Goal: Task Accomplishment & Management: Manage account settings

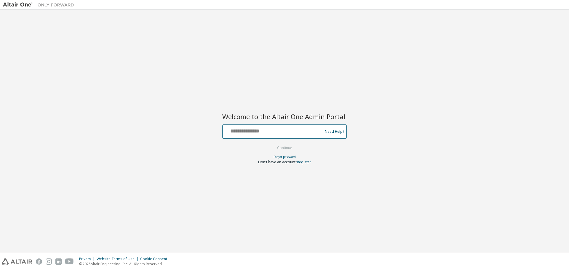
click at [269, 133] on input "text" at bounding box center [273, 130] width 97 height 9
type input "**********"
click at [271, 144] on button "Continue" at bounding box center [285, 148] width 28 height 9
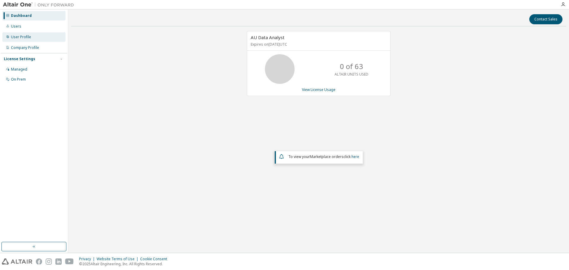
click at [23, 41] on div "User Profile" at bounding box center [33, 36] width 63 height 9
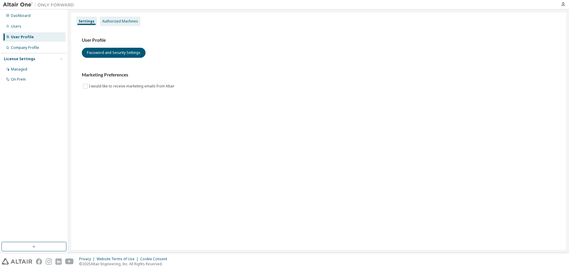
click at [103, 24] on div "Authorized Machines" at bounding box center [120, 21] width 41 height 9
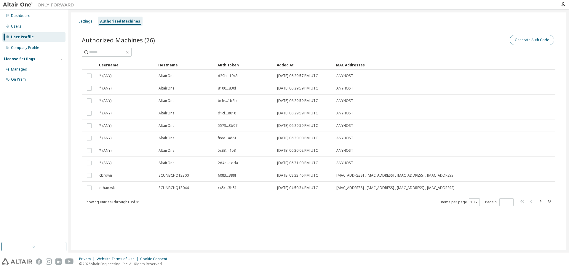
click at [522, 42] on button "Generate Auth Code" at bounding box center [532, 40] width 44 height 10
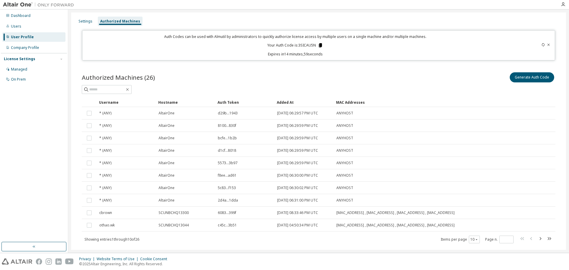
click at [319, 44] on icon at bounding box center [320, 45] width 3 height 4
